Goal: Task Accomplishment & Management: Manage account settings

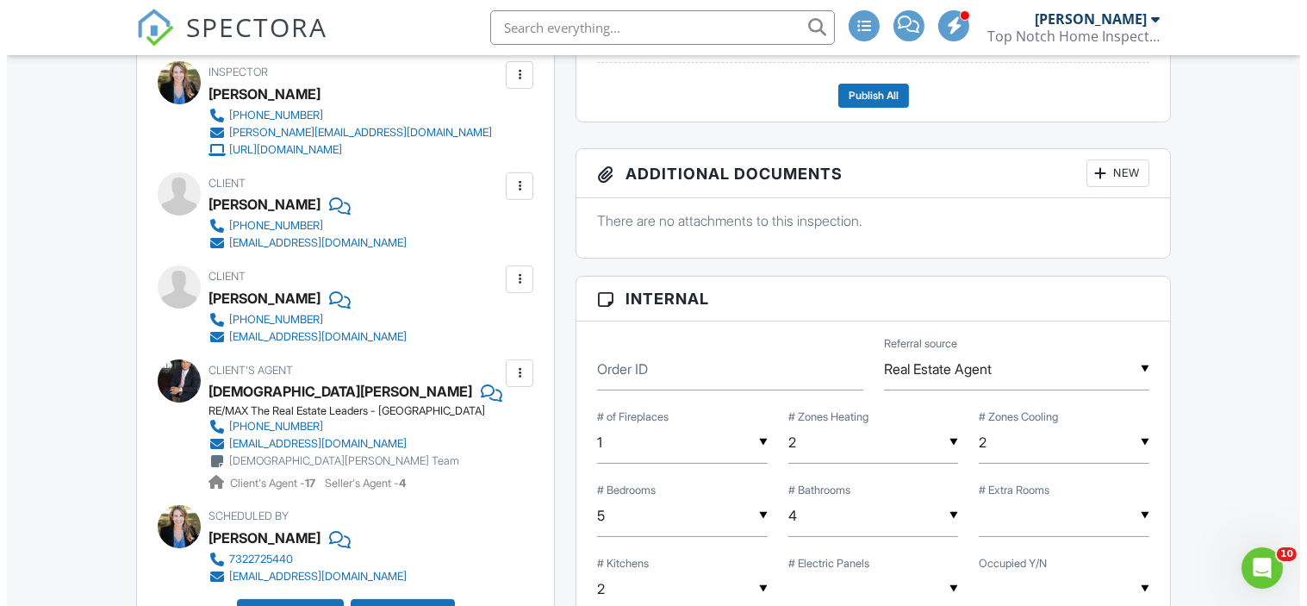
scroll to position [782, 0]
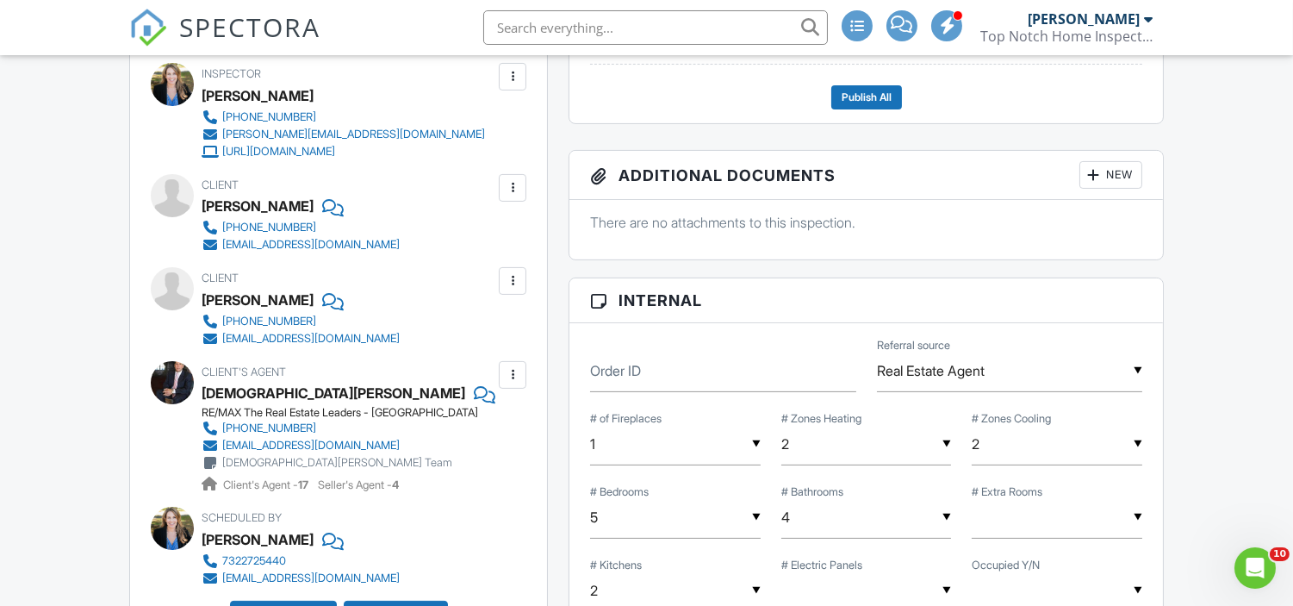
click at [501, 190] on div at bounding box center [513, 188] width 28 height 28
click at [472, 238] on li "Edit" at bounding box center [472, 240] width 88 height 43
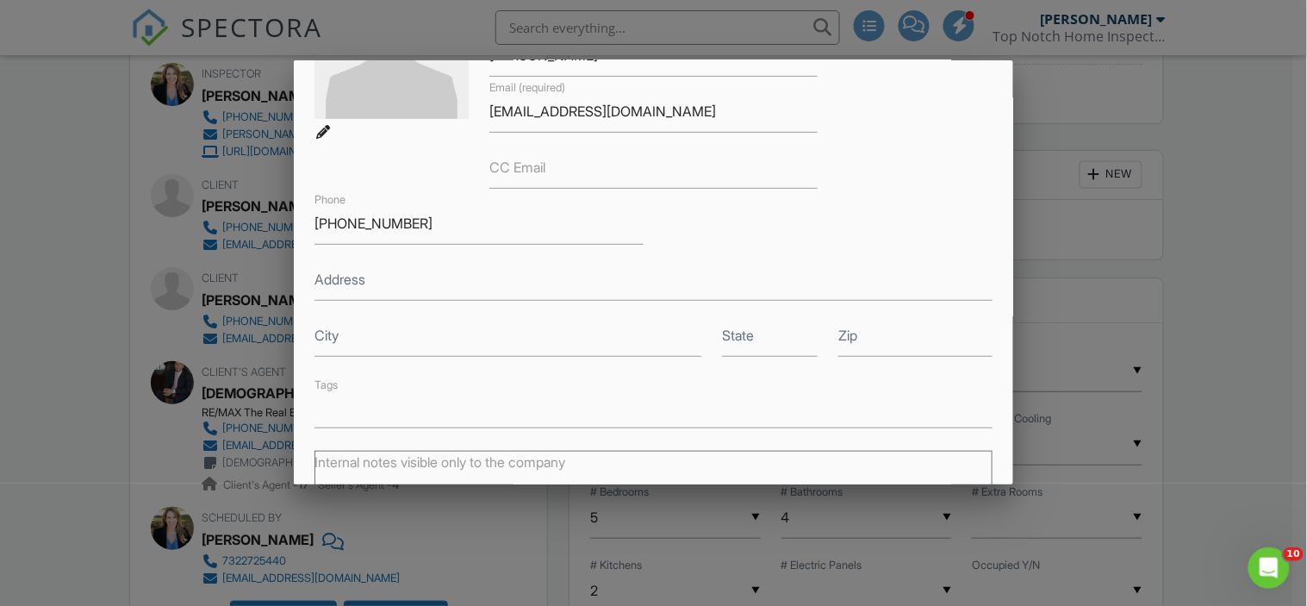
scroll to position [185, 0]
click at [65, 284] on div at bounding box center [653, 292] width 1307 height 757
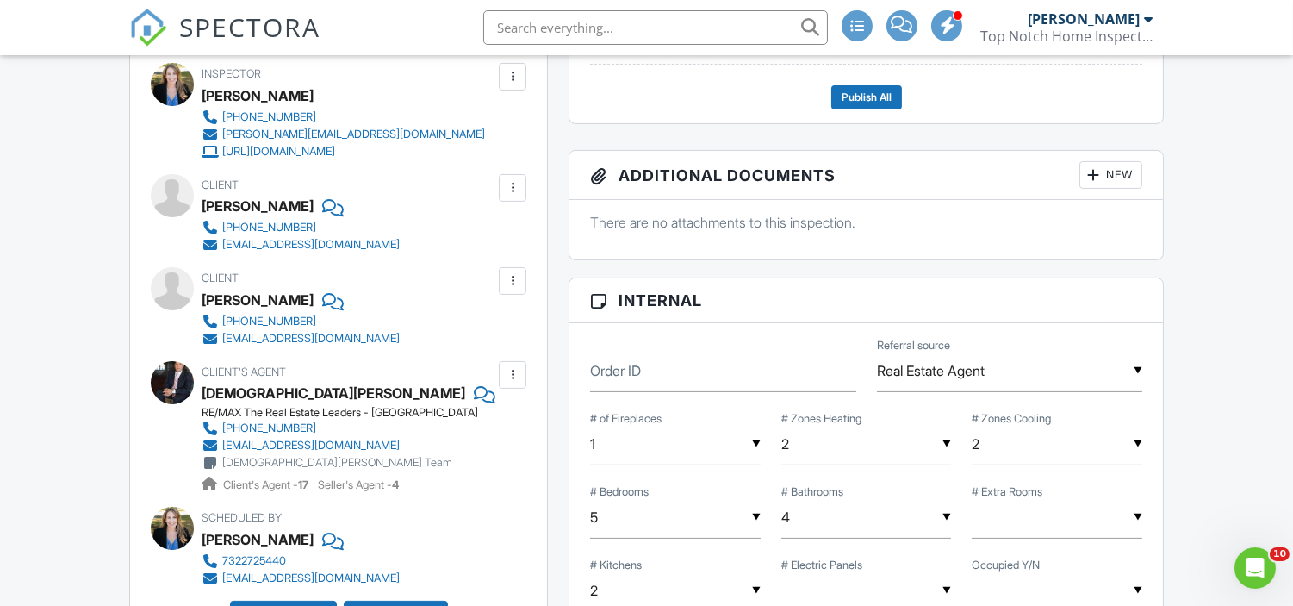
click at [508, 183] on div at bounding box center [512, 187] width 17 height 17
click at [493, 231] on li "Edit" at bounding box center [472, 240] width 88 height 43
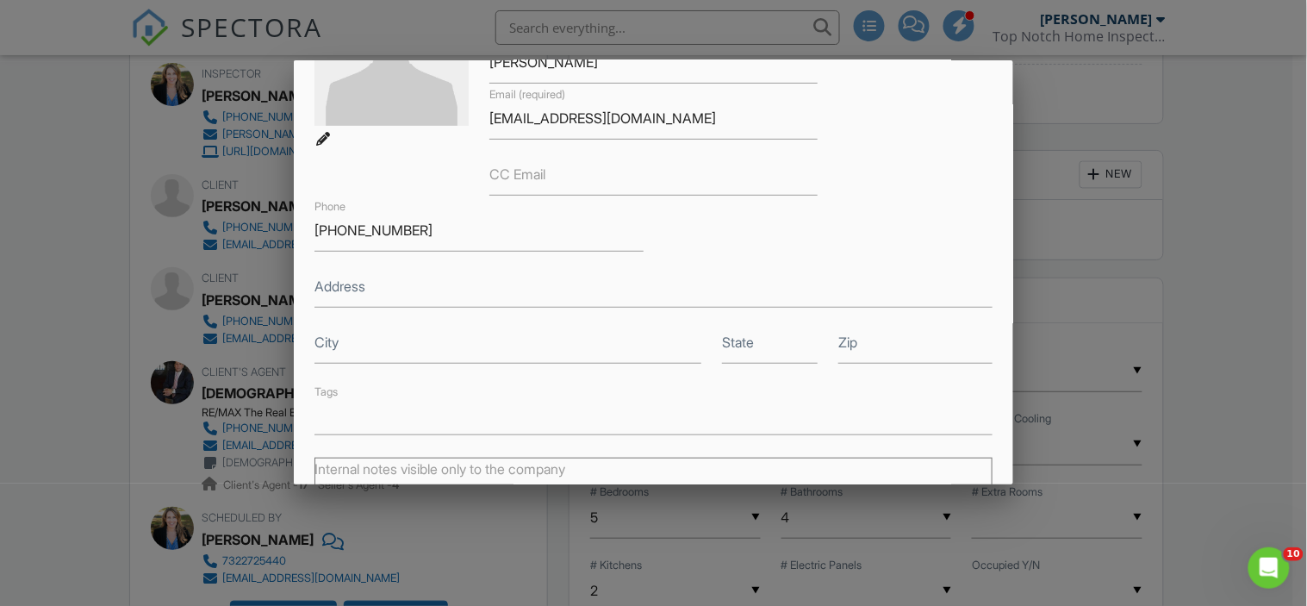
scroll to position [177, 0]
click at [382, 300] on input "Address" at bounding box center [652, 285] width 677 height 42
type input "[STREET_ADDRESS][PERSON_NAME]"
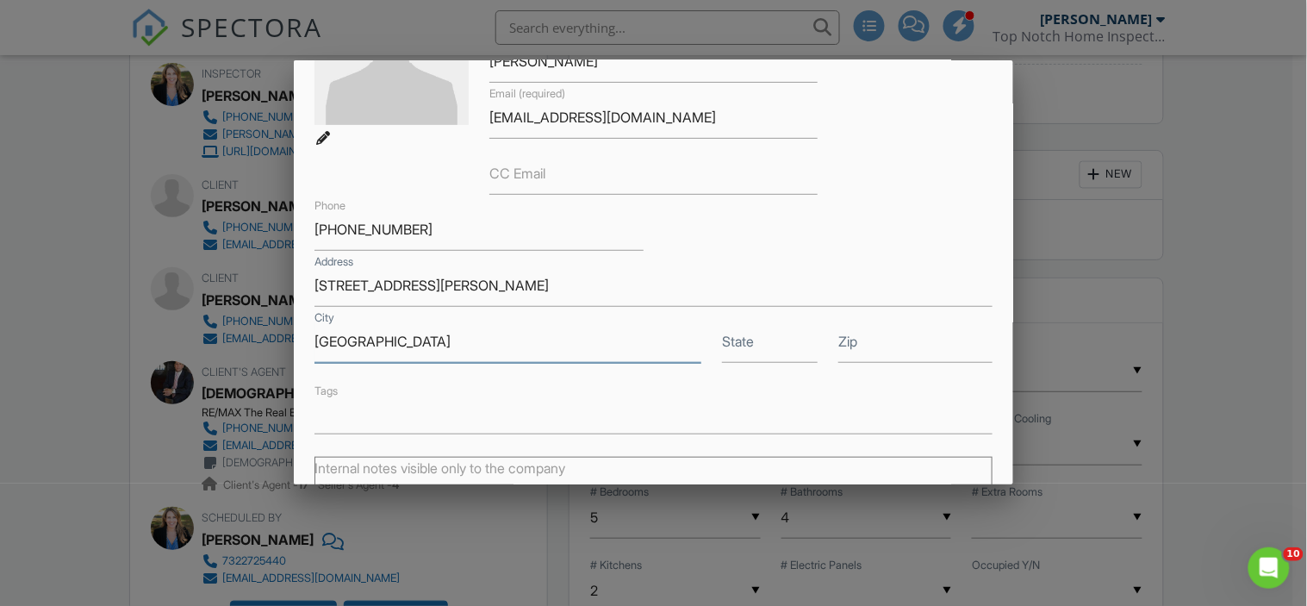
type input "[GEOGRAPHIC_DATA]"
type input "NJ"
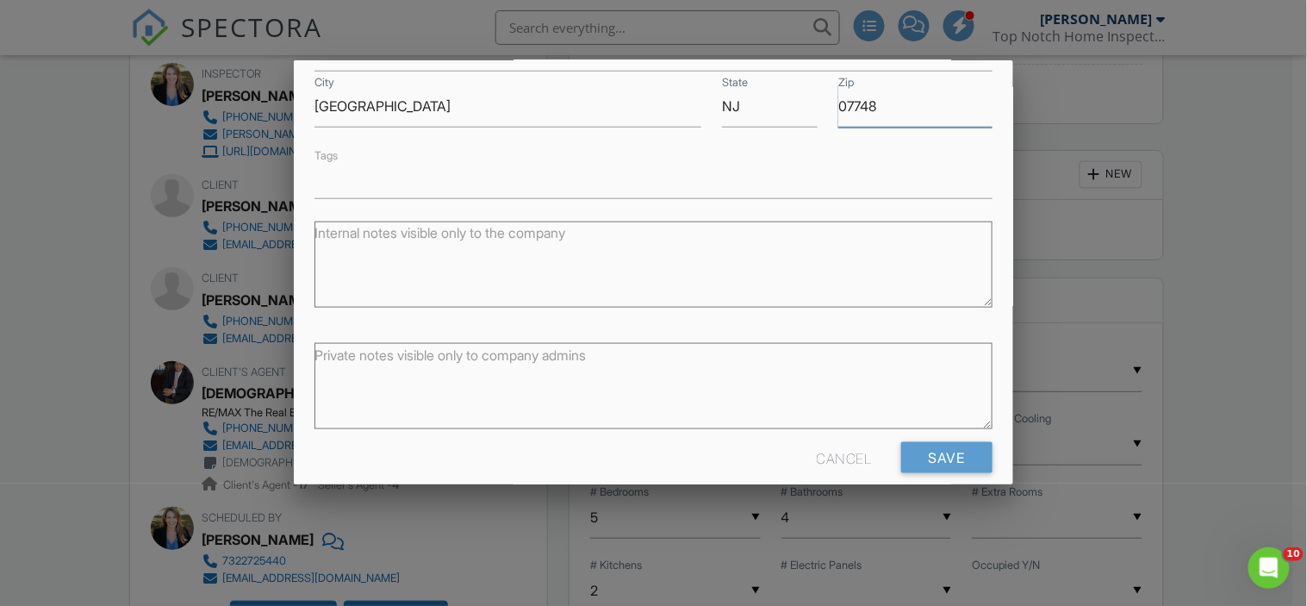
scroll to position [434, 0]
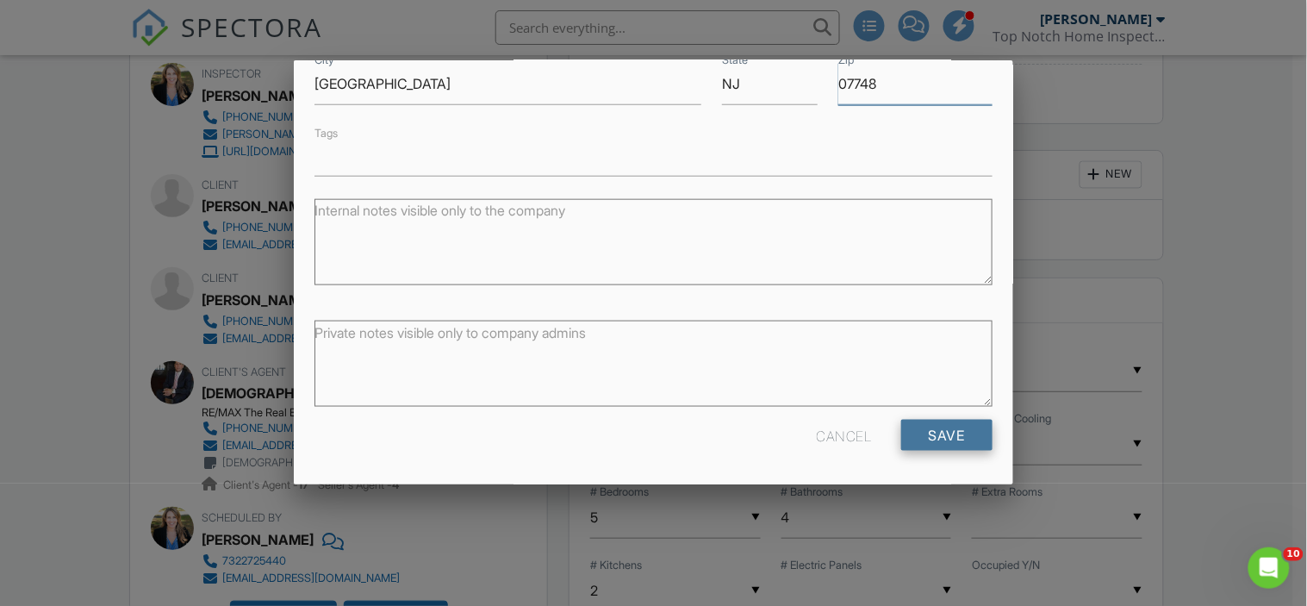
type input "07748"
click at [913, 424] on input "Save" at bounding box center [946, 435] width 91 height 31
